Goal: Transaction & Acquisition: Download file/media

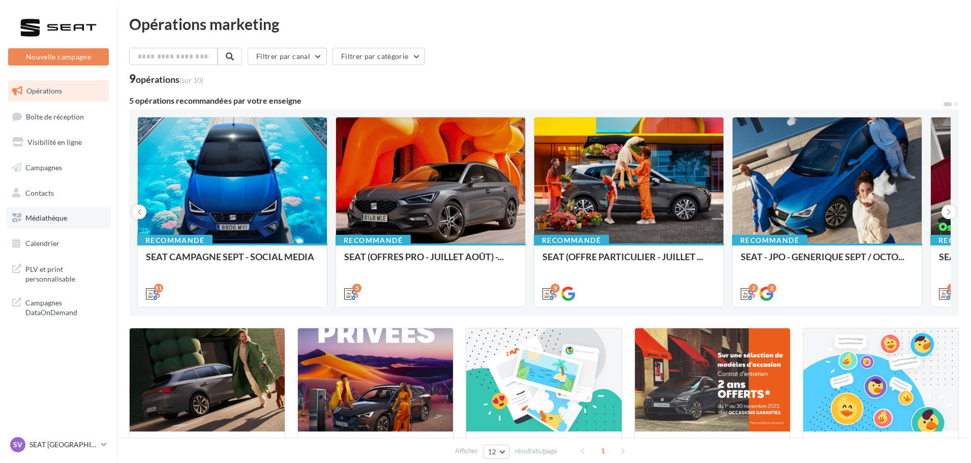
click at [56, 221] on span "Médiathèque" at bounding box center [46, 218] width 42 height 9
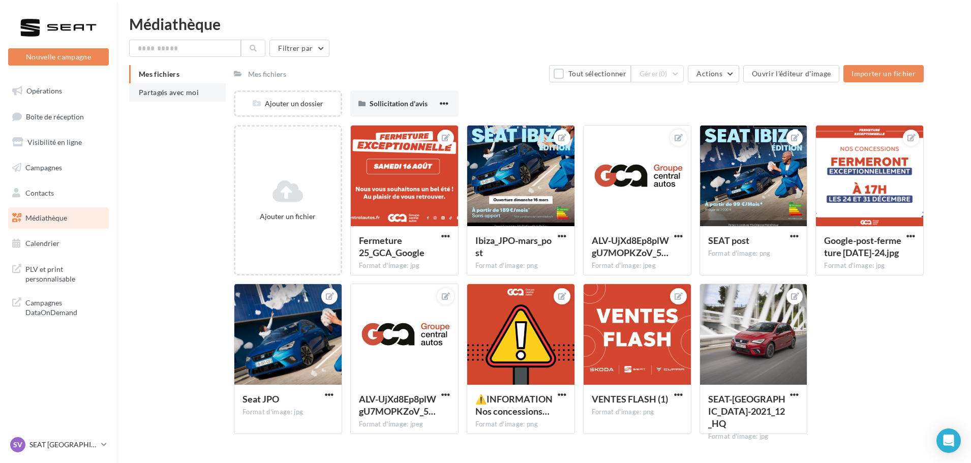
click at [143, 92] on span "Partagés avec moi" at bounding box center [169, 92] width 60 height 9
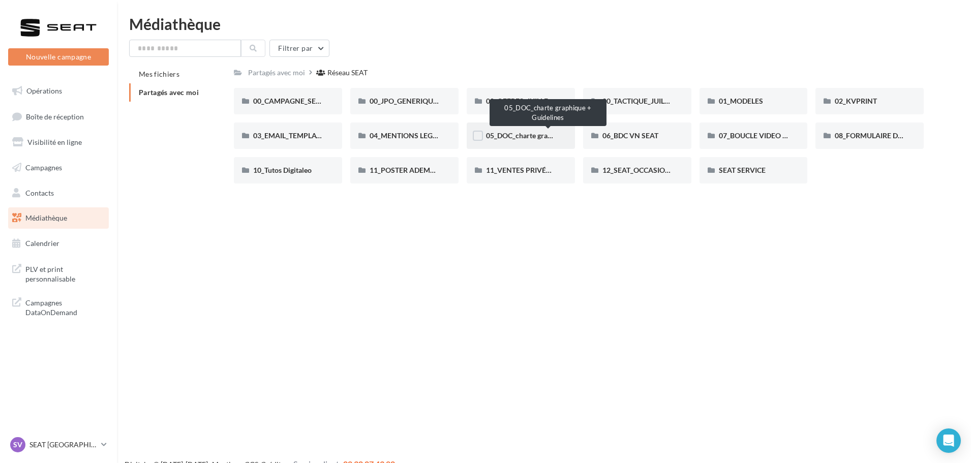
click at [522, 136] on span "05_DOC_charte graphique + Guidelines" at bounding box center [548, 135] width 124 height 9
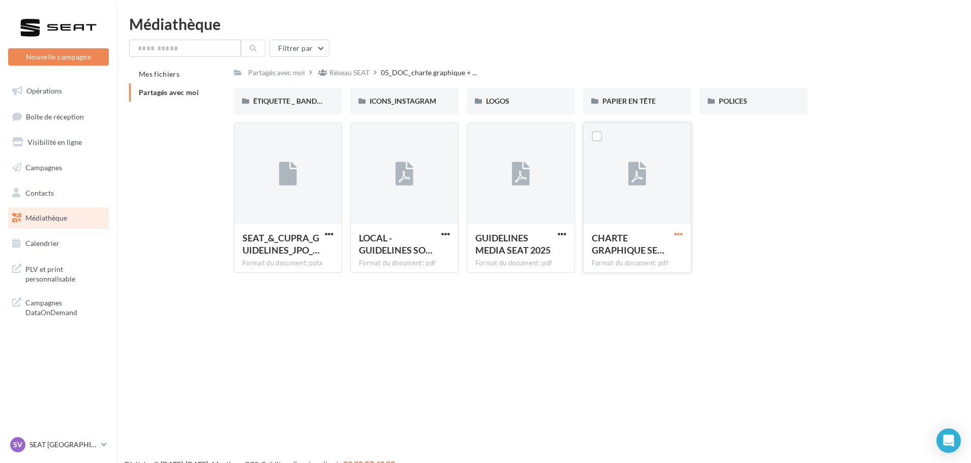
click at [682, 231] on span "button" at bounding box center [678, 234] width 9 height 9
click at [648, 249] on button "Télécharger" at bounding box center [634, 254] width 102 height 26
